Goal: Information Seeking & Learning: Learn about a topic

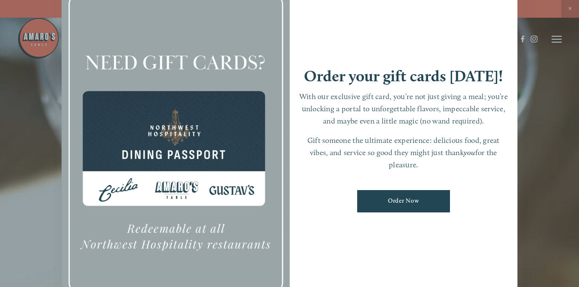
click at [540, 132] on div at bounding box center [289, 143] width 579 height 287
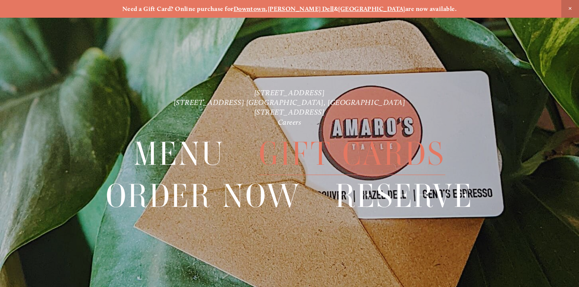
scroll to position [18, 0]
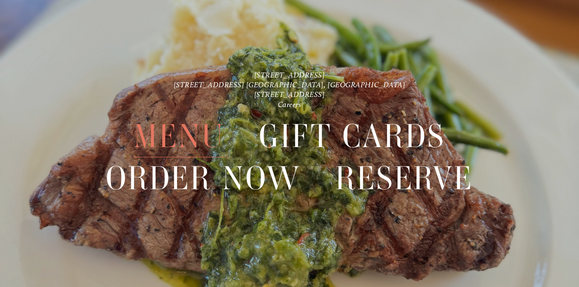
click at [175, 132] on span "Menu" at bounding box center [179, 136] width 90 height 42
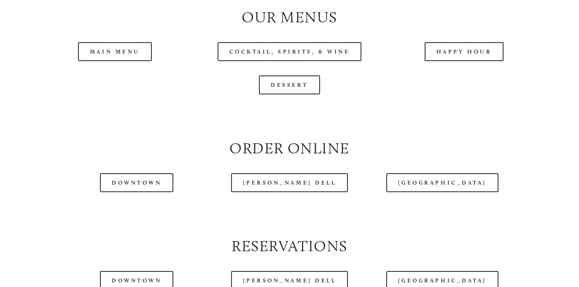
scroll to position [853, 0]
click at [440, 48] on header "Menu Order Now Visit Gallery 0" at bounding box center [289, 18] width 544 height 78
click at [441, 51] on header "Menu Order Now Visit Gallery 0" at bounding box center [289, 18] width 544 height 78
click at [458, 51] on header "Menu Order Now Visit Gallery 0" at bounding box center [289, 18] width 544 height 78
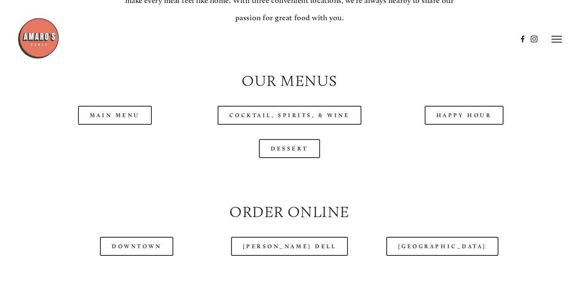
scroll to position [779, 0]
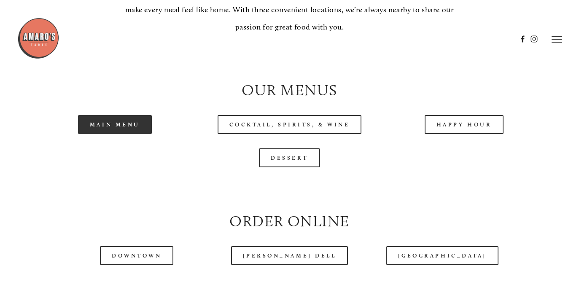
click at [139, 124] on link "Main Menu" at bounding box center [115, 124] width 74 height 19
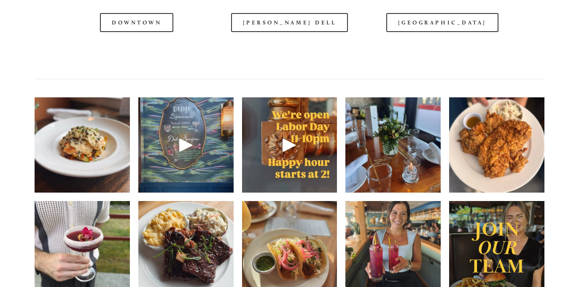
scroll to position [1111, 0]
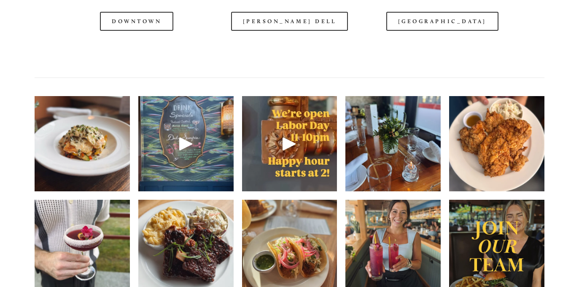
click at [108, 156] on img at bounding box center [82, 143] width 95 height 127
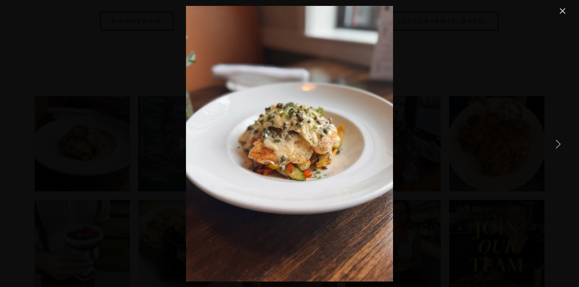
click at [559, 144] on link "Next Item" at bounding box center [558, 143] width 19 height 19
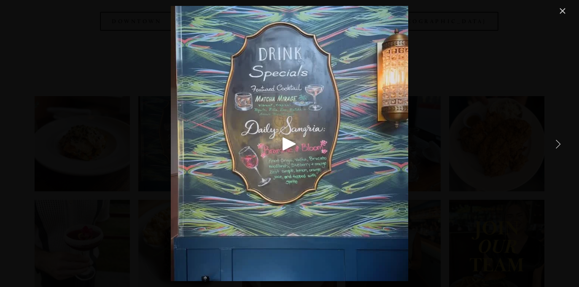
click at [559, 143] on link "Next Item" at bounding box center [558, 143] width 19 height 19
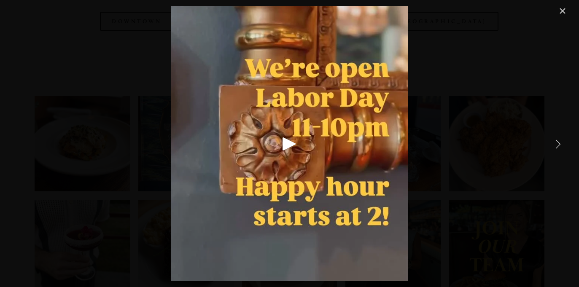
click at [559, 142] on link "Next Item" at bounding box center [558, 143] width 19 height 19
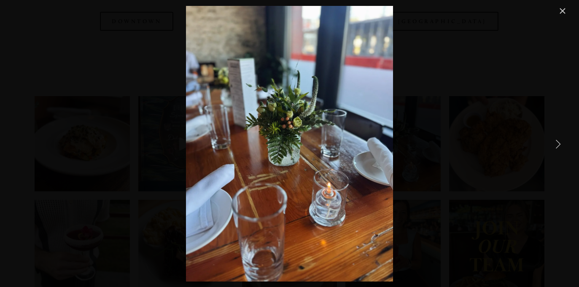
click at [560, 141] on link "Next Item" at bounding box center [558, 143] width 19 height 19
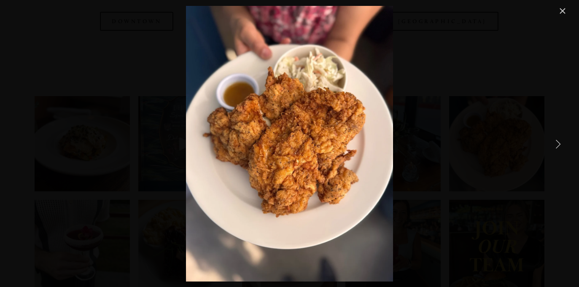
click at [560, 141] on link "Next Item" at bounding box center [558, 143] width 19 height 19
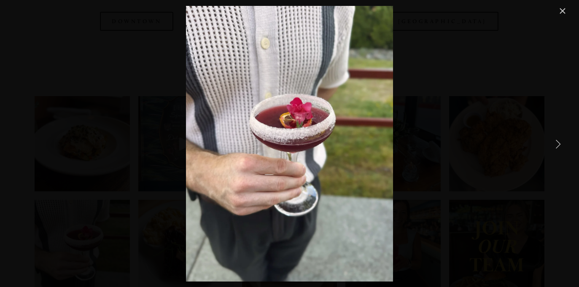
click at [560, 140] on link "Next Item" at bounding box center [558, 143] width 19 height 19
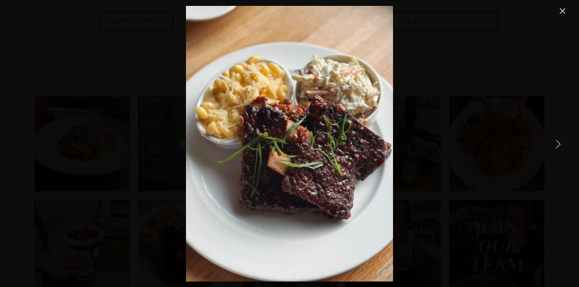
click at [560, 140] on link "Next Item" at bounding box center [558, 143] width 19 height 19
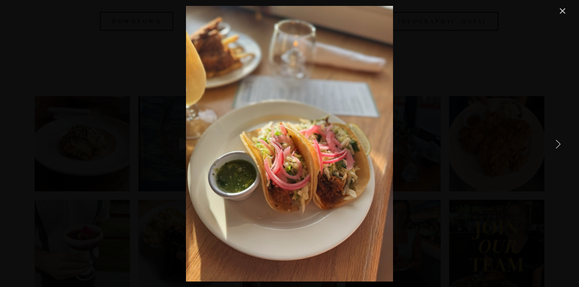
click at [560, 140] on link "Next Item" at bounding box center [558, 143] width 19 height 19
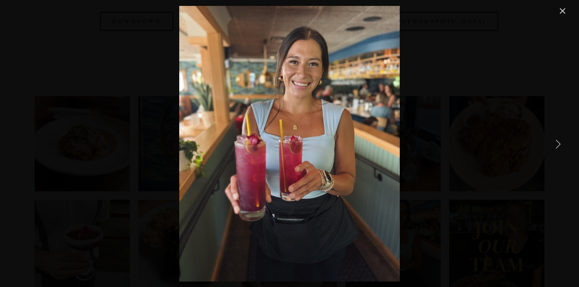
click at [560, 140] on link "Next Item" at bounding box center [558, 143] width 19 height 19
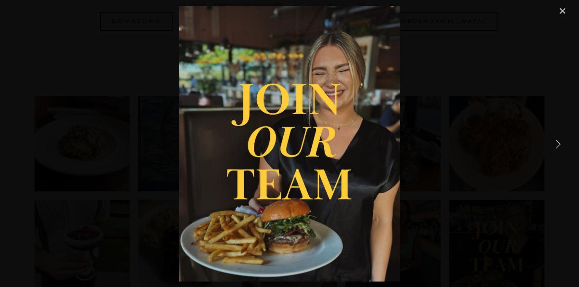
click at [560, 140] on link "Next Item" at bounding box center [558, 143] width 19 height 19
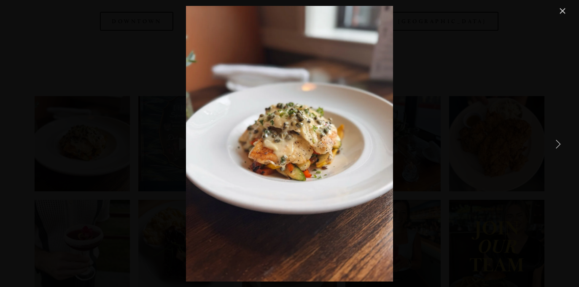
click at [558, 144] on link "Next Item" at bounding box center [558, 143] width 19 height 19
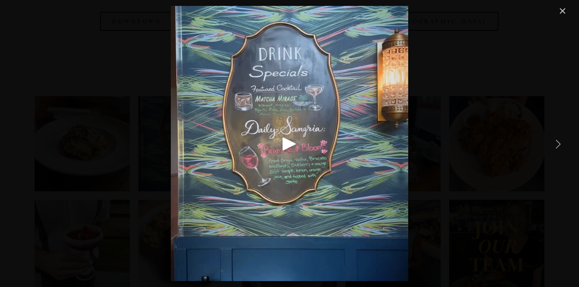
click at [557, 144] on link "Next Item" at bounding box center [558, 143] width 19 height 19
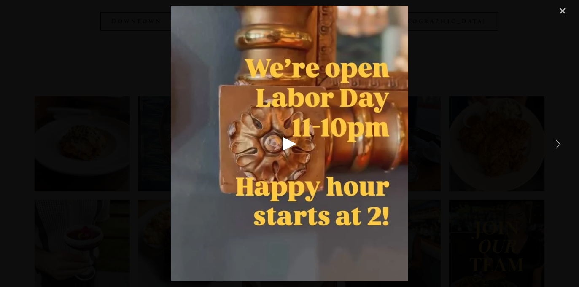
click at [556, 143] on link "Next Item" at bounding box center [558, 143] width 19 height 19
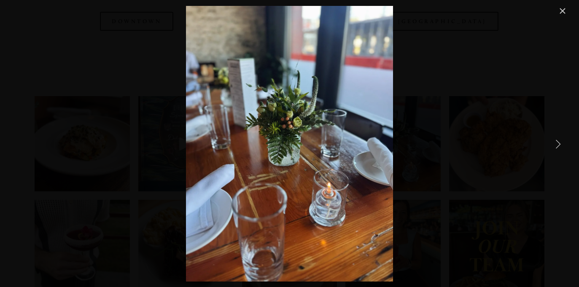
click at [559, 11] on link "Close" at bounding box center [562, 11] width 10 height 10
